Goal: Transaction & Acquisition: Purchase product/service

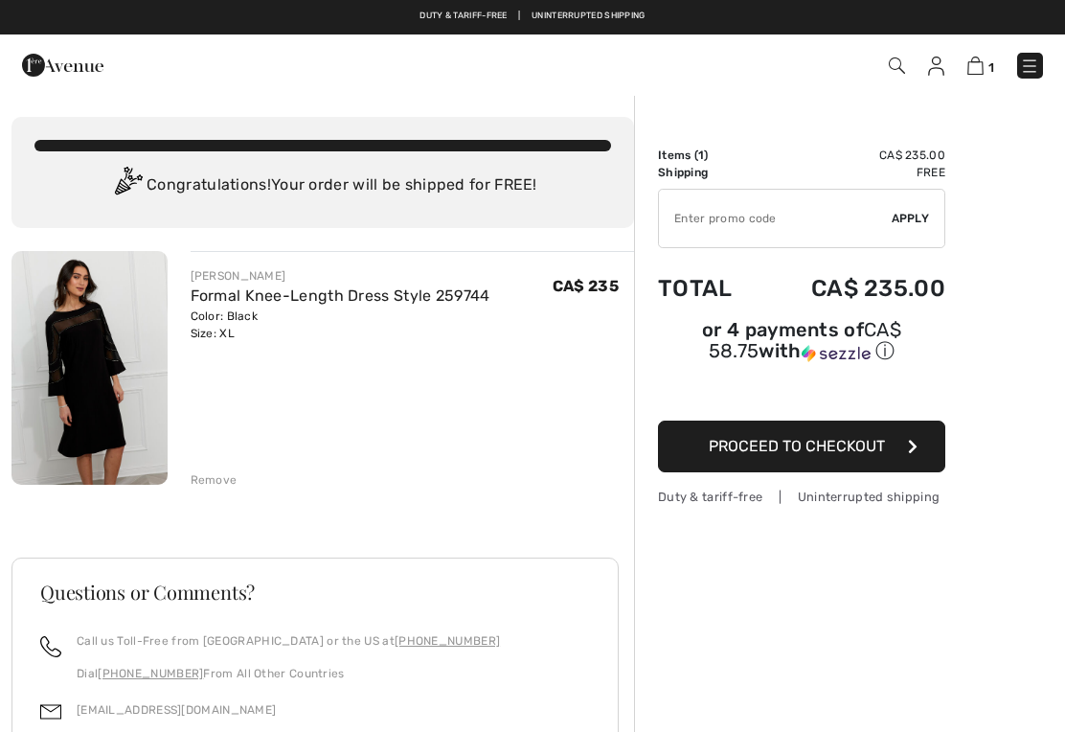
click at [109, 405] on img at bounding box center [89, 368] width 156 height 234
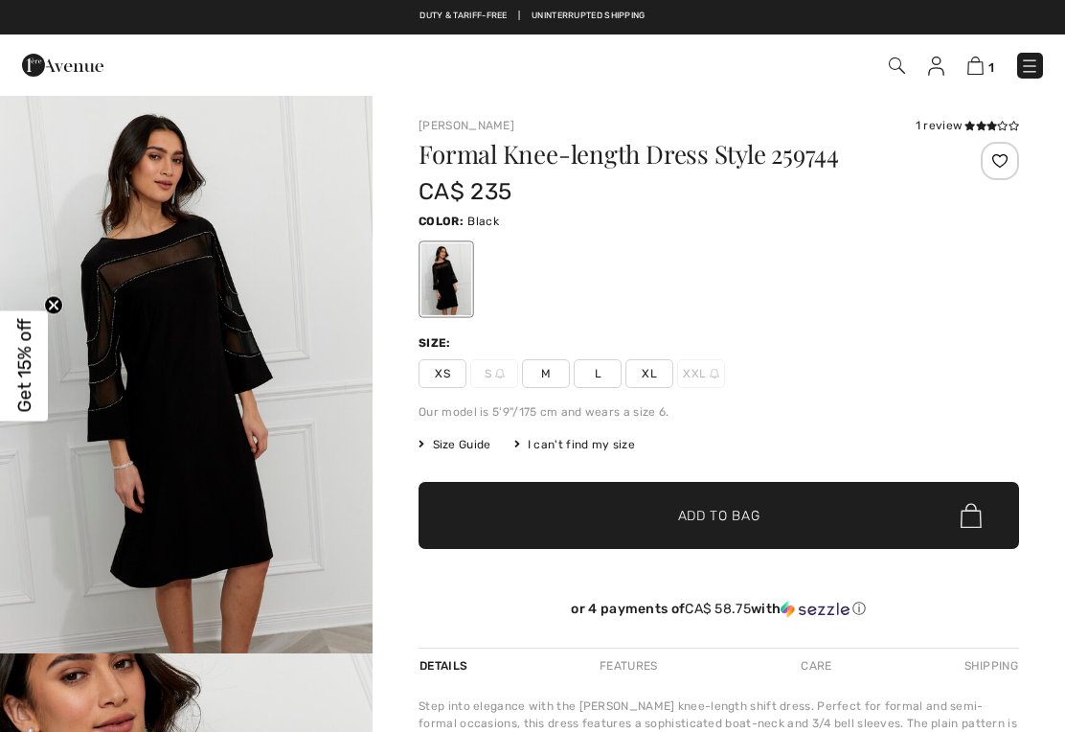
checkbox input "true"
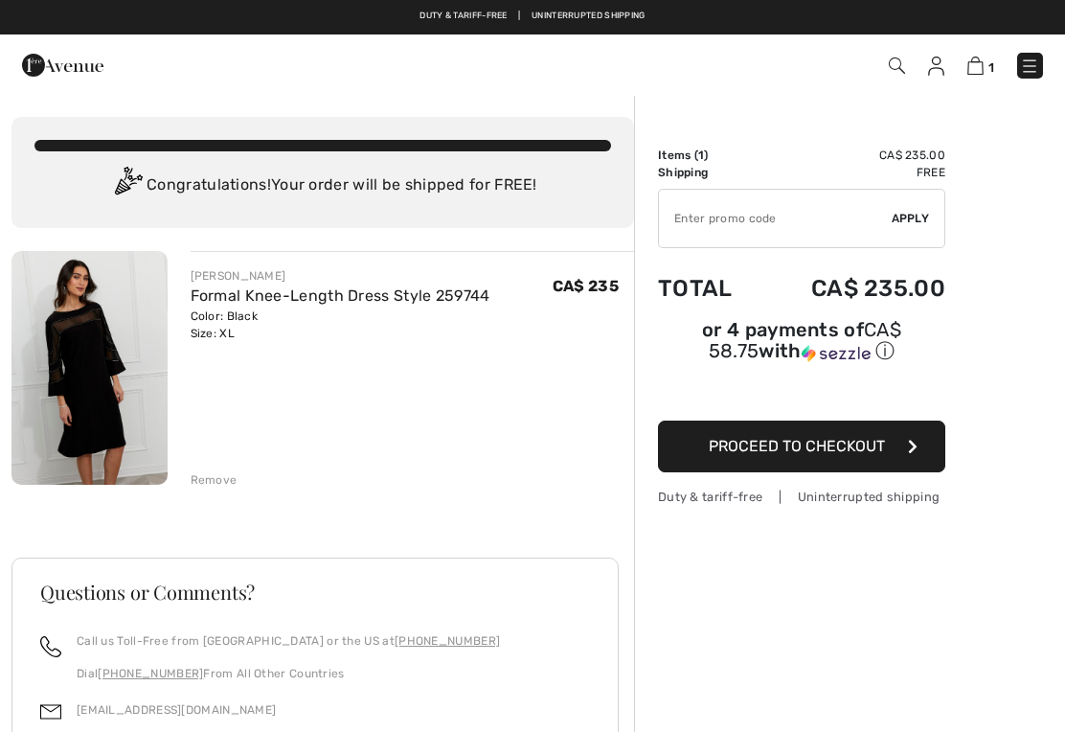
click at [899, 65] on img at bounding box center [897, 65] width 16 height 16
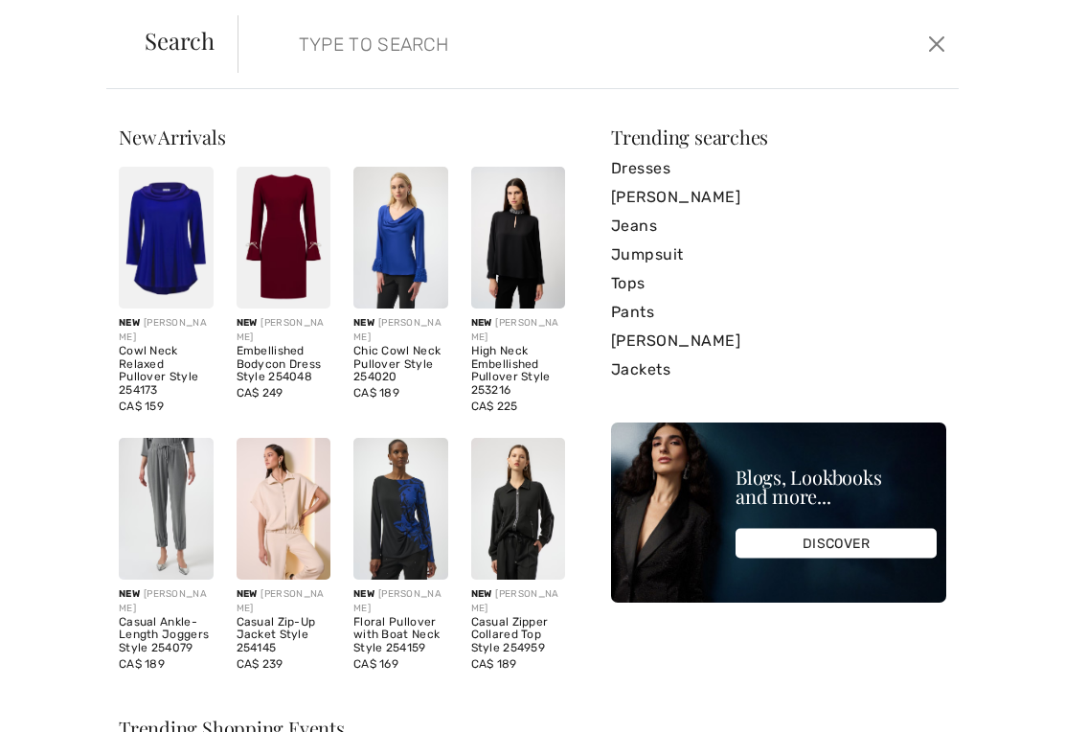
click at [306, 47] on input "search" at bounding box center [523, 43] width 479 height 57
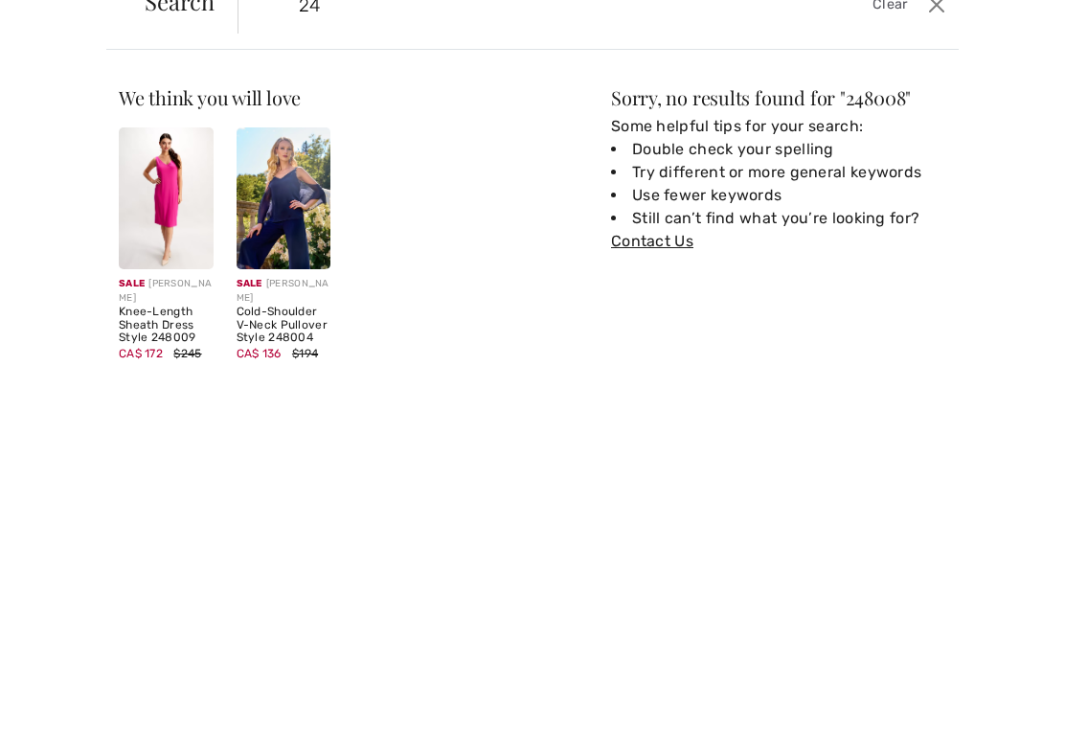
type input "2"
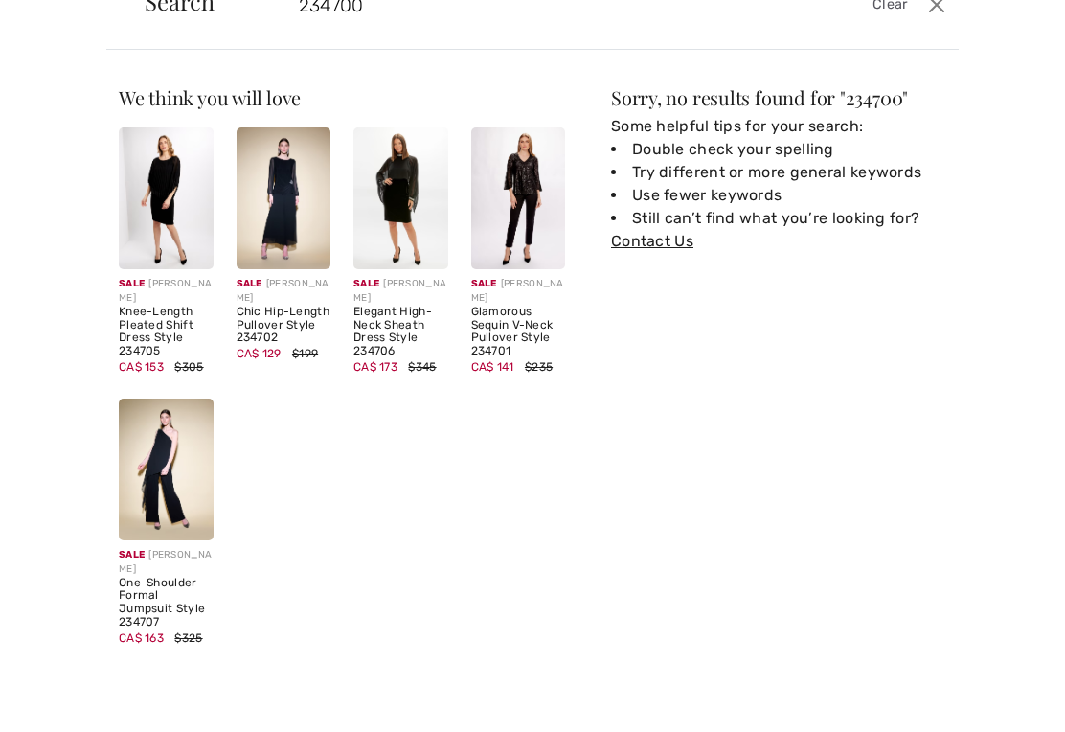
type input "234700"
click at [166, 193] on img at bounding box center [166, 238] width 95 height 142
